Goal: Task Accomplishment & Management: Complete application form

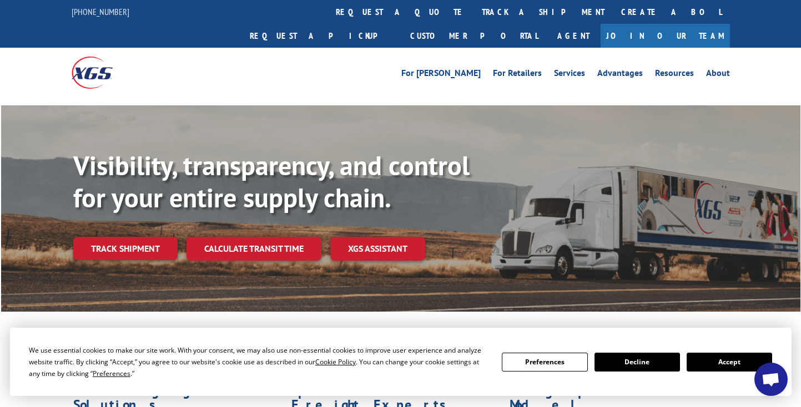
click at [405, 48] on div "For Mills For Retailers Services Advantages Resources About For Mills For Retai…" at bounding box center [401, 72] width 658 height 49
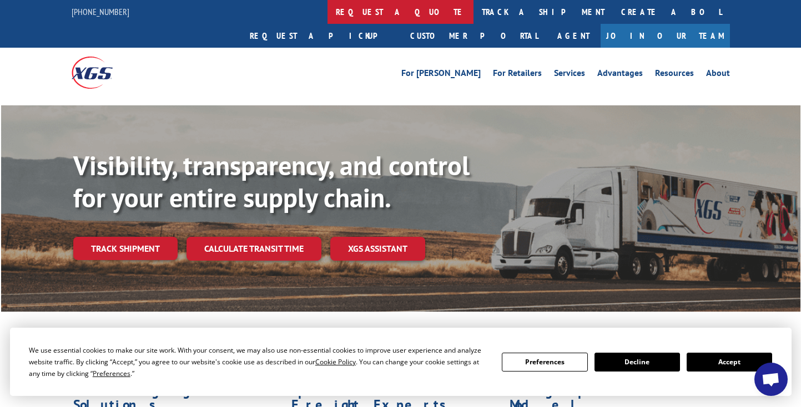
click at [327, 14] on link "request a quote" at bounding box center [400, 12] width 146 height 24
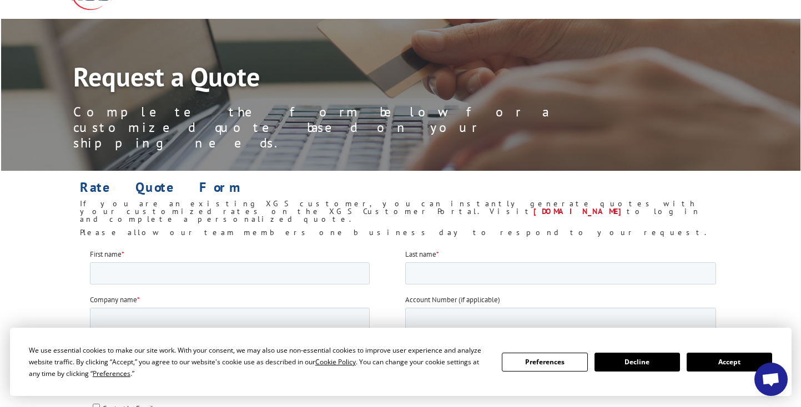
scroll to position [100, 0]
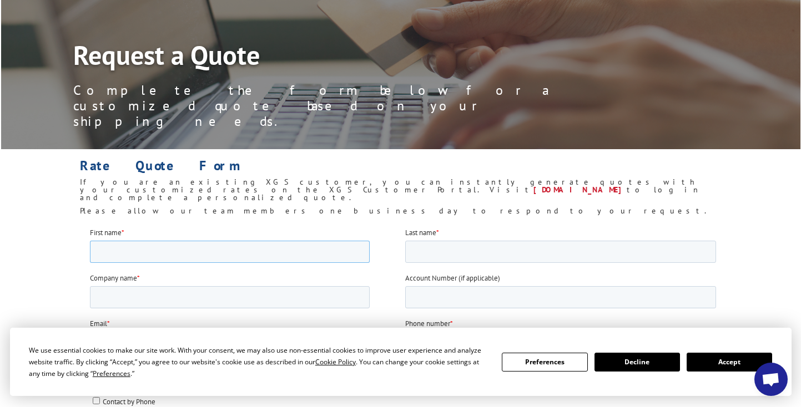
click at [166, 262] on input "First name *" at bounding box center [230, 251] width 280 height 22
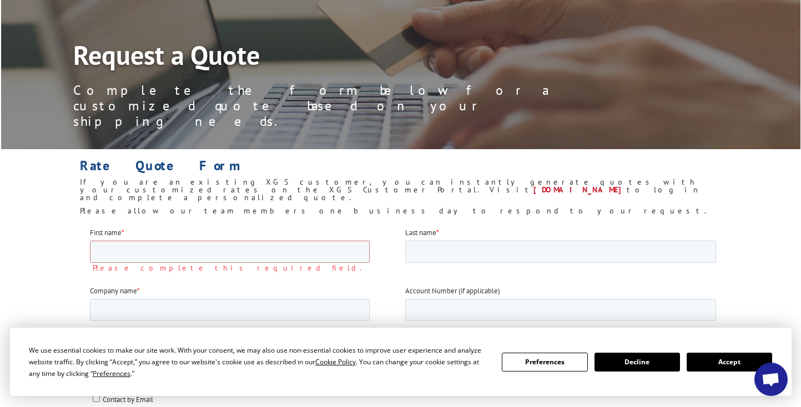
click at [157, 236] on label "First name *" at bounding box center [247, 232] width 315 height 11
click at [157, 240] on input "First name *" at bounding box center [230, 251] width 280 height 22
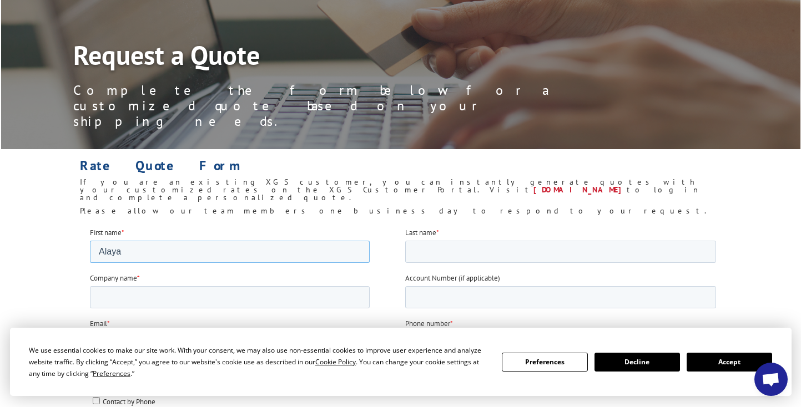
type input "Alaya"
type input "Obradovich"
type input "ForeverLawn Inc"
type input "4147"
click at [171, 339] on input "Email *" at bounding box center [230, 342] width 280 height 22
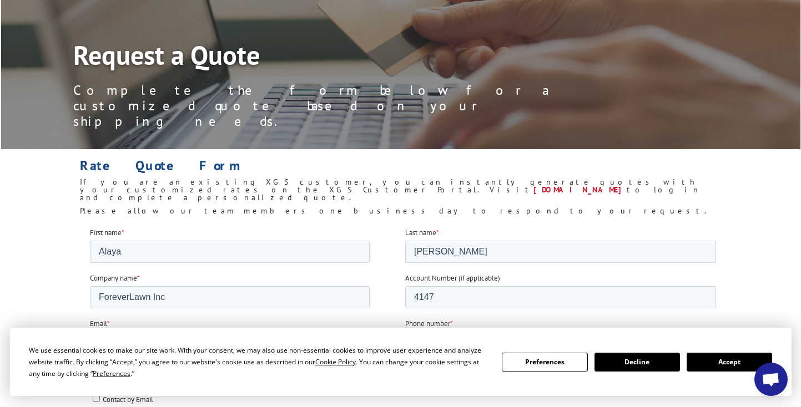
type input "alaya@foreverlawn.com"
click at [446, 341] on input "Phone number *" at bounding box center [560, 342] width 311 height 22
type input "3303249924"
click at [346, 379] on ul "Contact by Email Contact by Phone" at bounding box center [403, 392] width 626 height 30
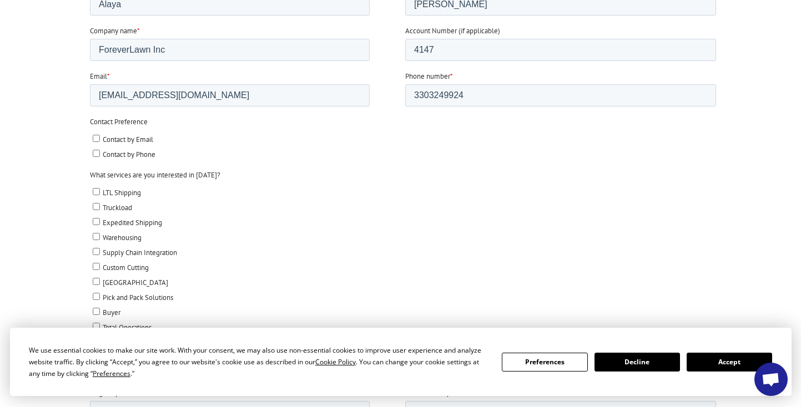
scroll to position [354, 0]
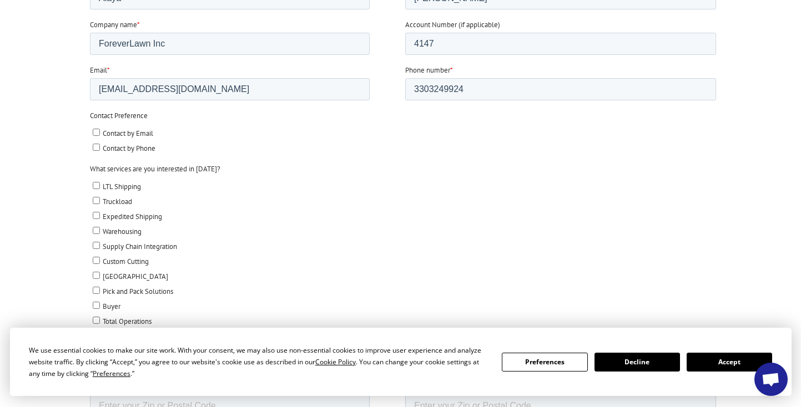
click at [96, 130] on input "Contact by Email" at bounding box center [96, 132] width 7 height 7
checkbox input "true"
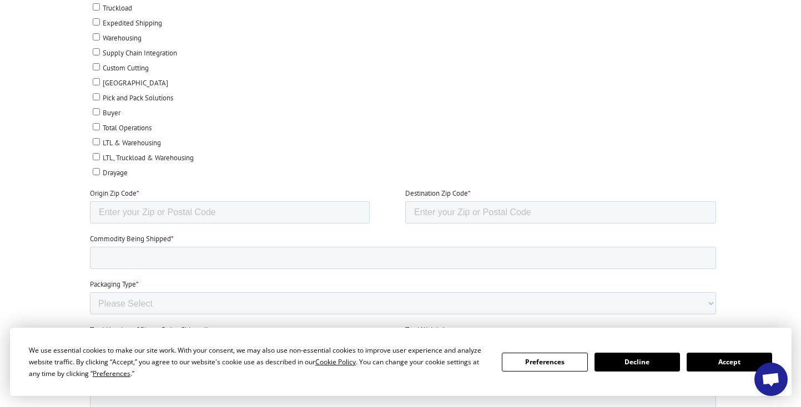
scroll to position [549, 0]
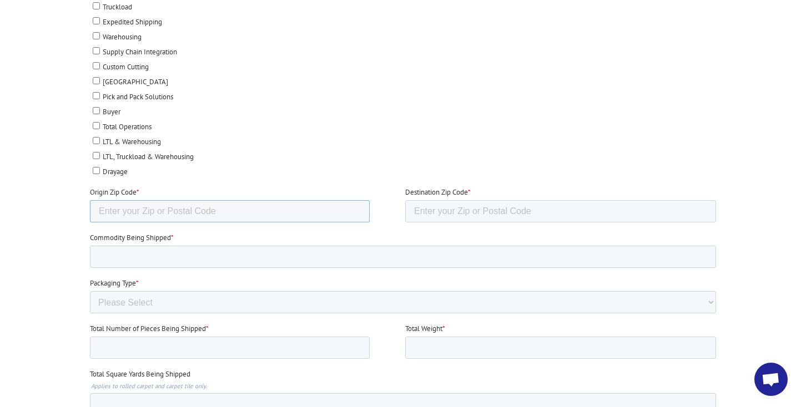
click at [174, 207] on input "Origin Zip Code *" at bounding box center [230, 211] width 280 height 22
type input "30721"
click at [499, 211] on input "Destination Zip Code *" at bounding box center [560, 211] width 311 height 22
type input "14424"
click at [167, 245] on div "Commodity Being Shipped *" at bounding box center [405, 251] width 631 height 36
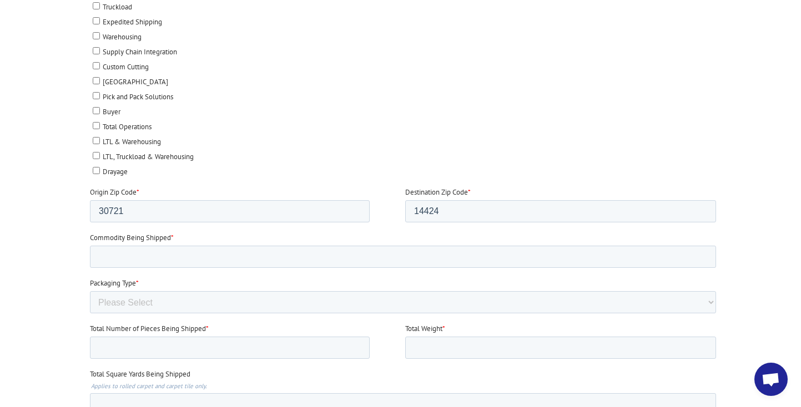
click at [160, 272] on fieldset "Commodity Being Shipped *" at bounding box center [405, 256] width 631 height 46
click at [155, 250] on input "Commodity Being Shipped *" at bounding box center [403, 257] width 626 height 22
type input "15' rolls of Turf"
click at [172, 299] on select "Please Select Rolled Goods Palletized" at bounding box center [403, 302] width 626 height 22
select select "Rolled Carpet"
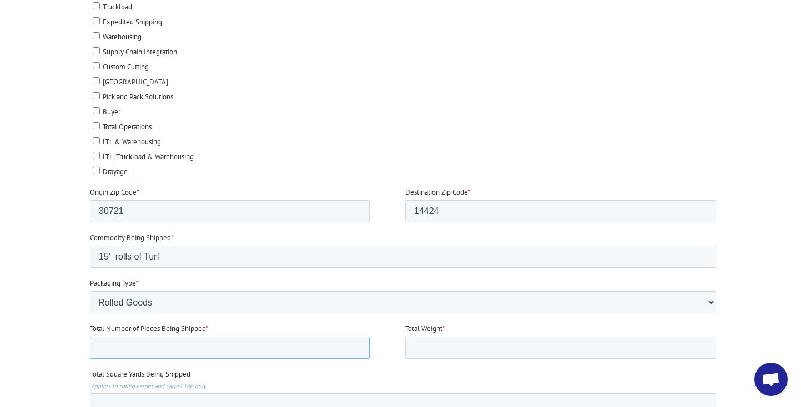
click at [145, 353] on input "Total Number of Pieces Being Shipped *" at bounding box center [230, 348] width 280 height 22
type input "1"
click at [513, 345] on input "Total Weight *" at bounding box center [560, 348] width 311 height 22
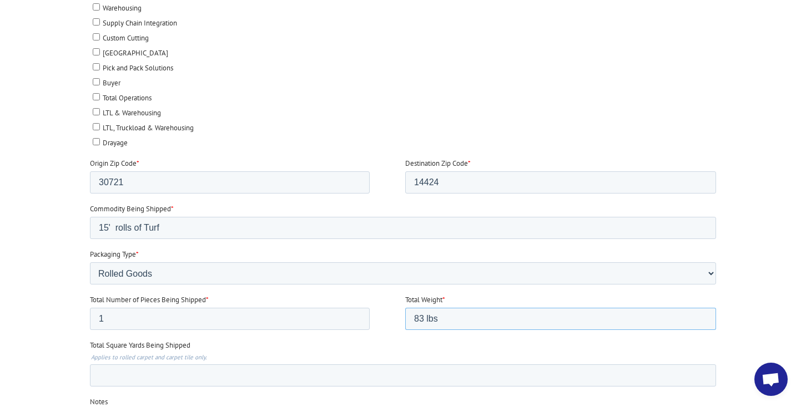
scroll to position [589, 0]
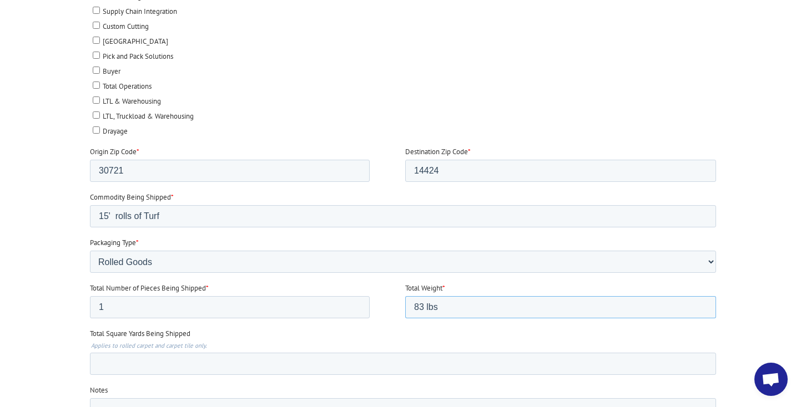
type input "83 lbs"
drag, startPoint x: 285, startPoint y: 356, endPoint x: 255, endPoint y: 377, distance: 36.3
click at [286, 357] on input "Total Square Yards Being Shipped" at bounding box center [403, 364] width 626 height 22
click at [248, 368] on input "Total Square Yards Being Shipped" at bounding box center [403, 364] width 626 height 22
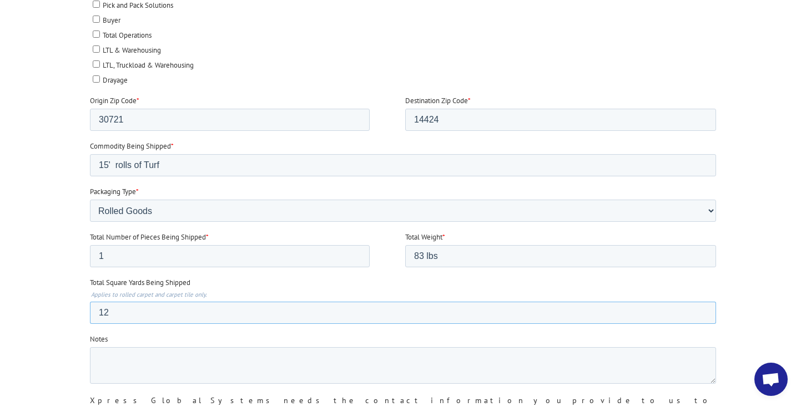
scroll to position [647, 0]
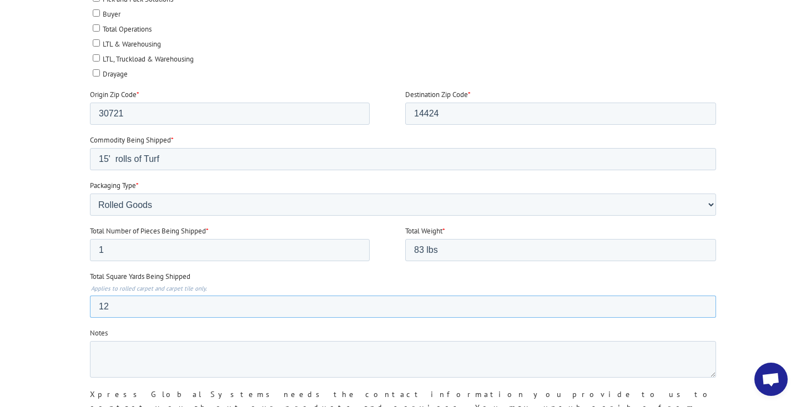
type input "12"
click at [116, 351] on textarea "Notes" at bounding box center [403, 359] width 626 height 37
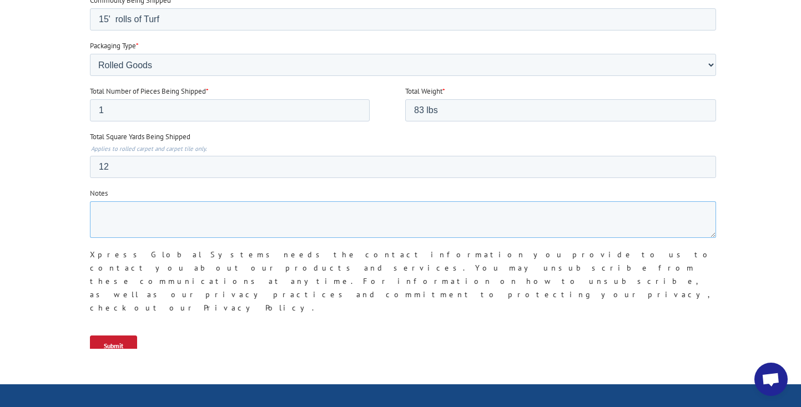
scroll to position [790, 0]
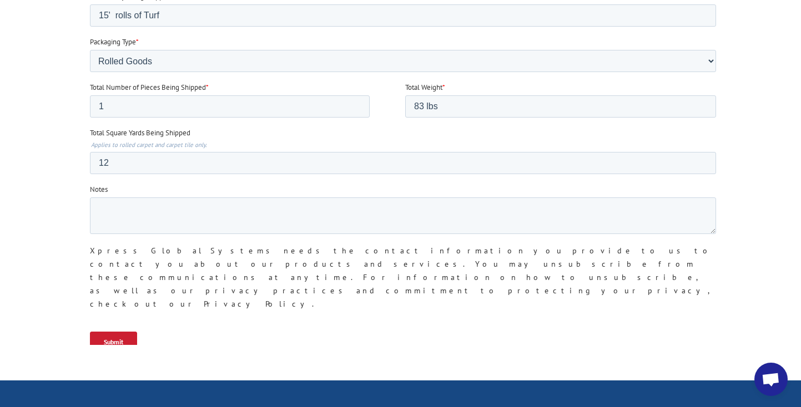
click at [112, 332] on input "Submit" at bounding box center [113, 342] width 47 height 21
click at [113, 332] on input "Submit" at bounding box center [113, 342] width 47 height 21
